Goal: Task Accomplishment & Management: Use online tool/utility

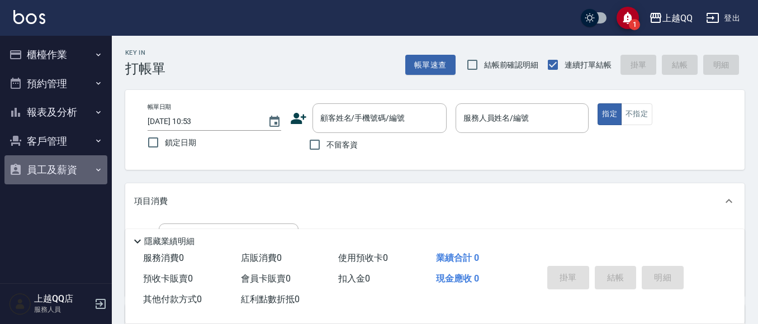
click at [90, 157] on button "員工及薪資" at bounding box center [55, 169] width 103 height 29
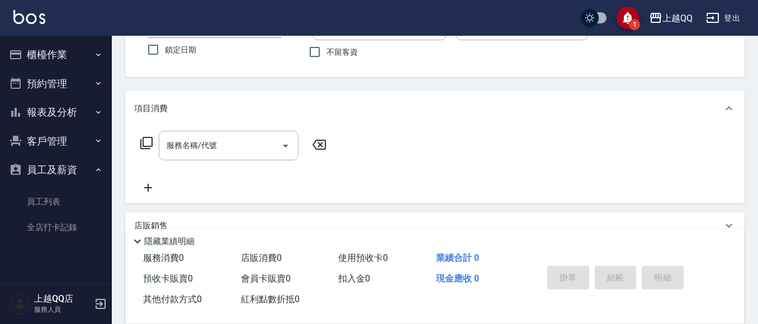
scroll to position [112, 0]
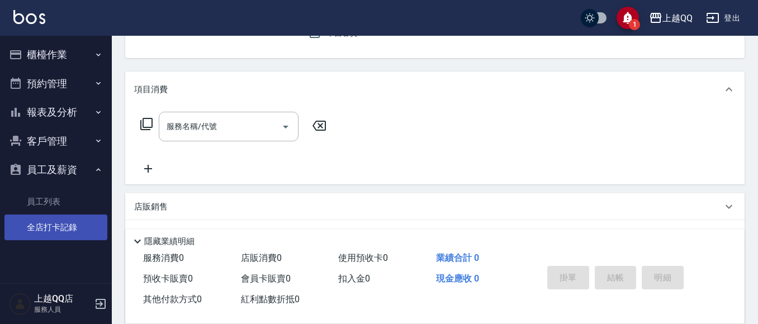
click at [78, 219] on link "全店打卡記錄" at bounding box center [55, 228] width 103 height 26
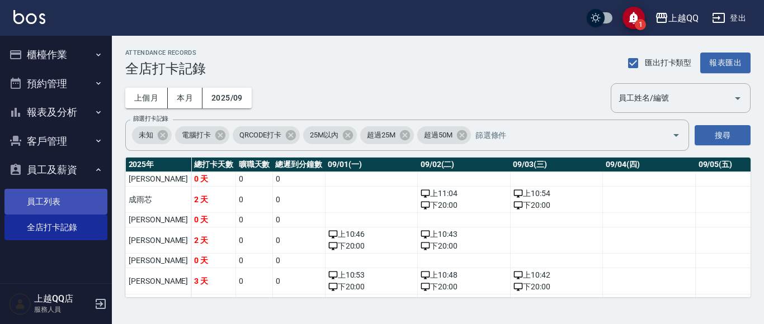
scroll to position [112, 0]
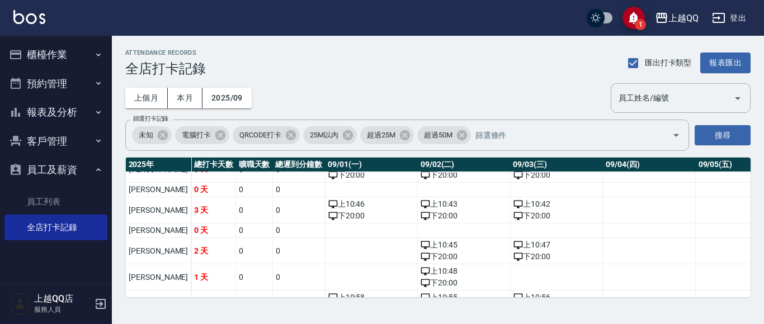
click at [47, 146] on button "客戶管理" at bounding box center [55, 141] width 103 height 29
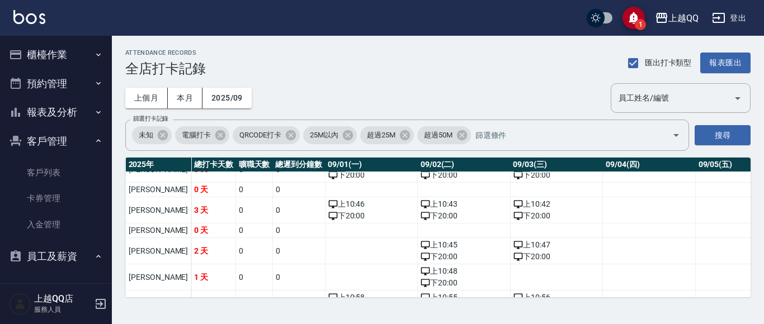
click at [70, 101] on button "報表及分析" at bounding box center [55, 112] width 103 height 29
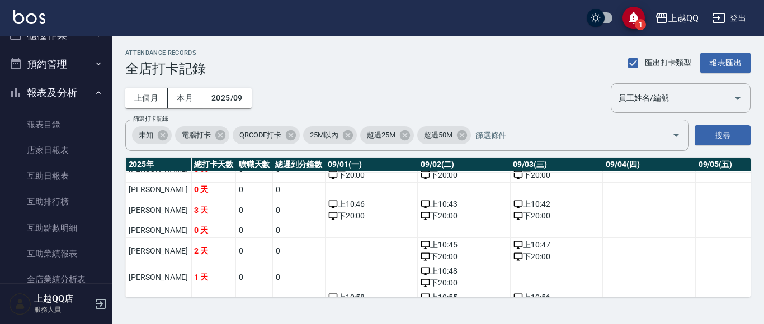
scroll to position [0, 0]
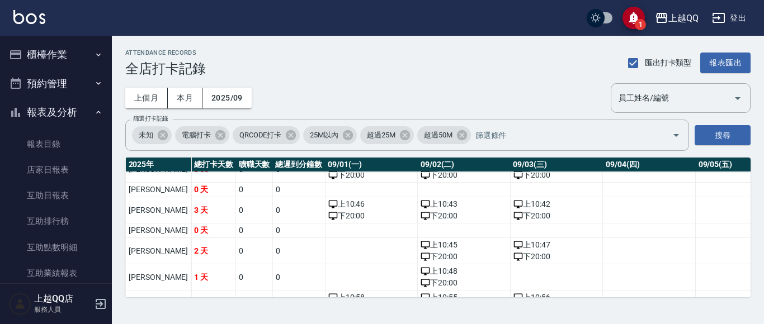
click at [35, 44] on button "櫃檯作業" at bounding box center [55, 54] width 103 height 29
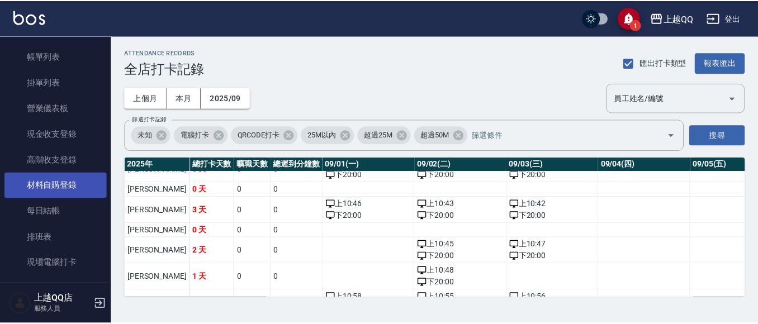
scroll to position [112, 0]
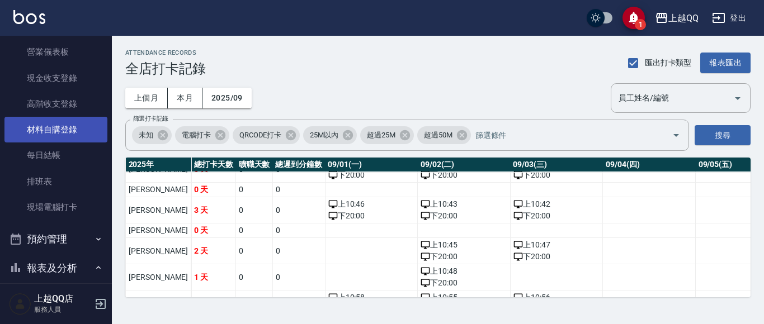
click at [39, 197] on link "現場電腦打卡" at bounding box center [55, 208] width 103 height 26
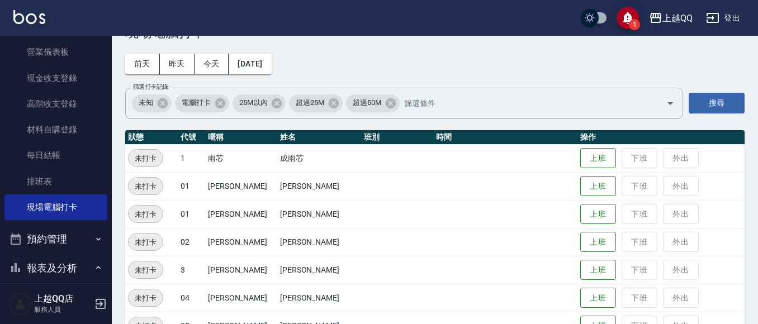
scroll to position [56, 0]
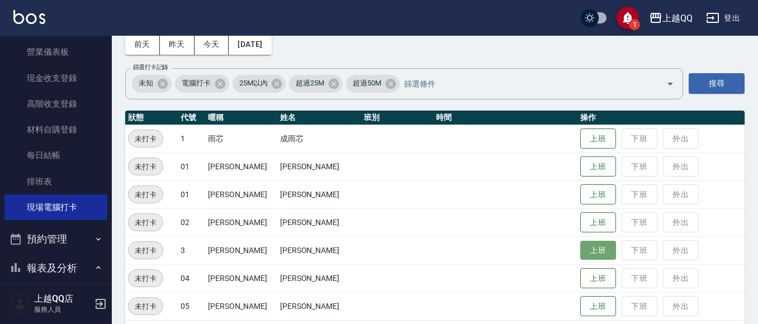
click at [580, 255] on button "上班" at bounding box center [598, 251] width 36 height 20
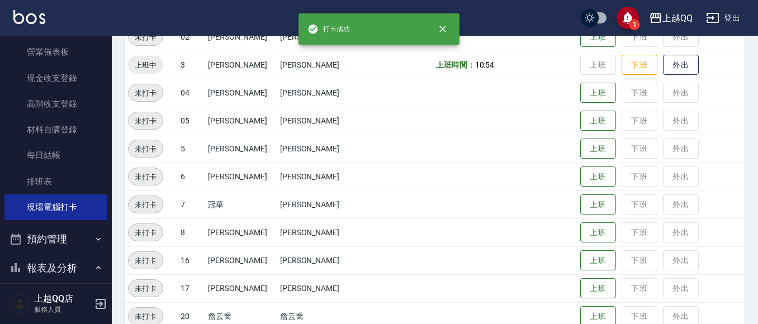
scroll to position [373, 0]
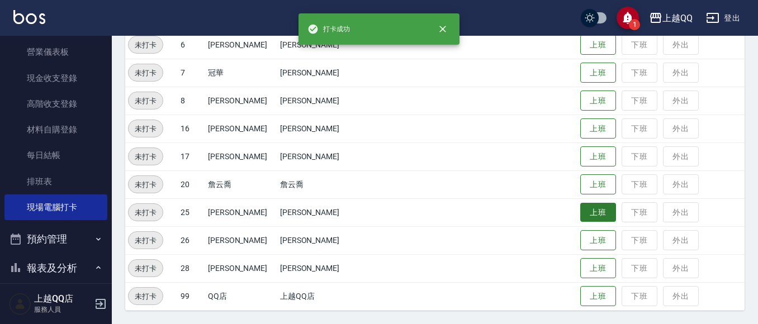
click at [580, 209] on button "上班" at bounding box center [598, 213] width 36 height 20
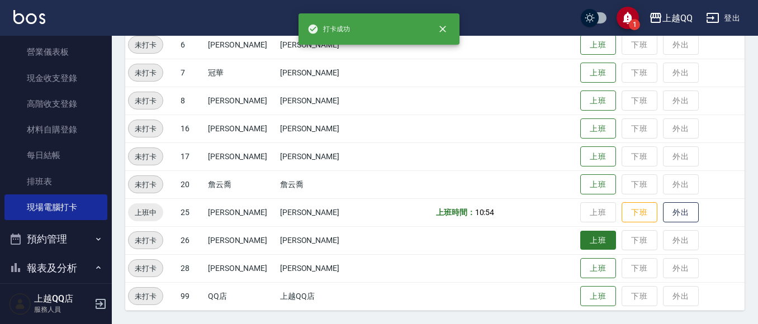
click at [580, 240] on button "上班" at bounding box center [598, 241] width 36 height 20
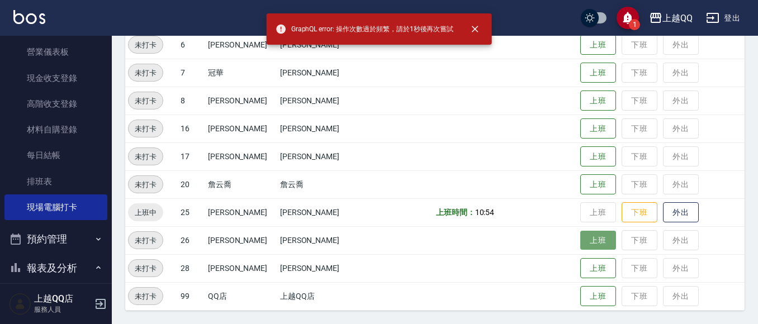
click at [583, 239] on button "上班" at bounding box center [598, 241] width 36 height 20
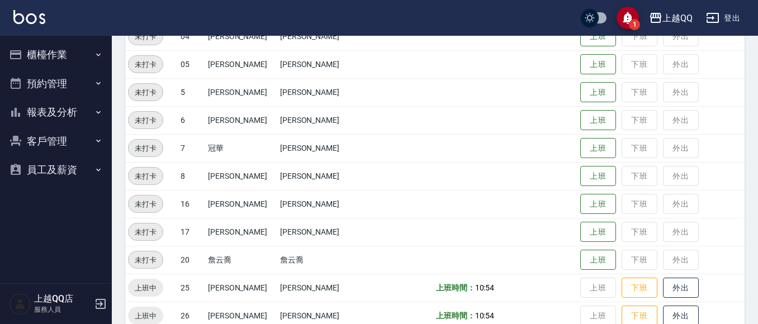
scroll to position [318, 0]
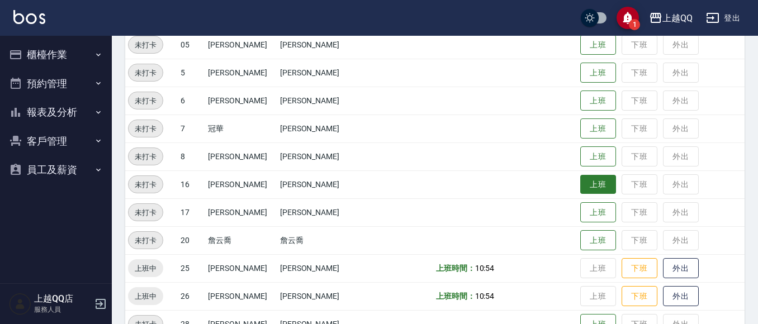
click at [580, 180] on button "上班" at bounding box center [598, 185] width 36 height 20
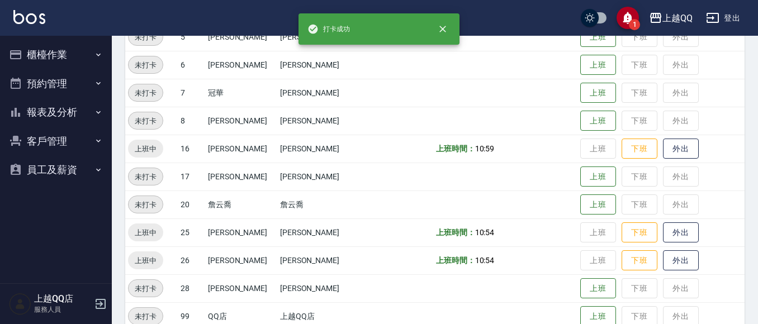
scroll to position [373, 0]
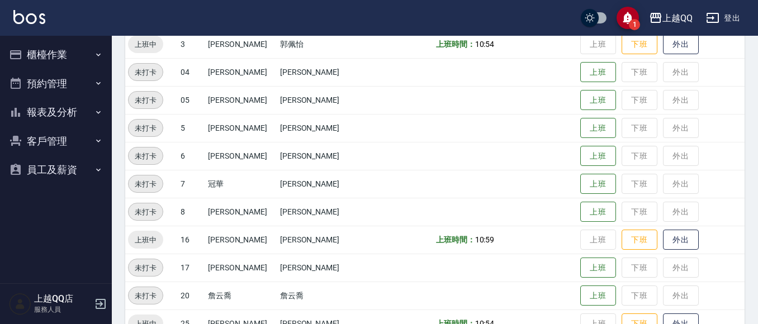
drag, startPoint x: 503, startPoint y: 241, endPoint x: 506, endPoint y: 235, distance: 7.0
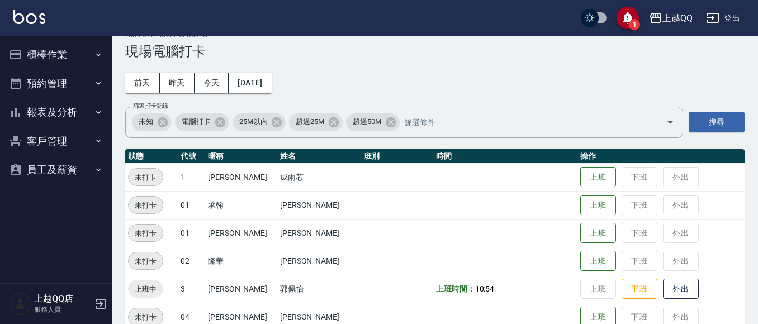
scroll to position [0, 0]
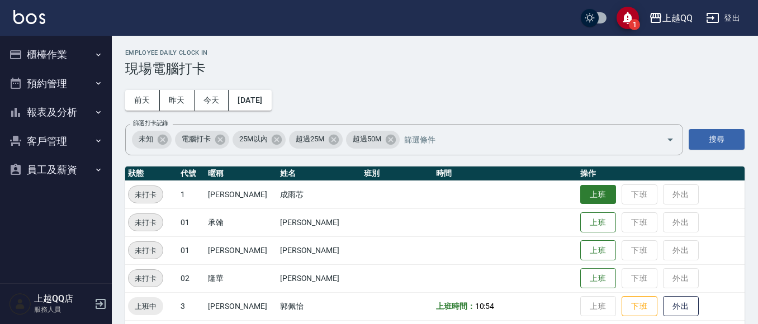
click at [587, 188] on button "上班" at bounding box center [598, 195] width 36 height 20
